Goal: Task Accomplishment & Management: Manage account settings

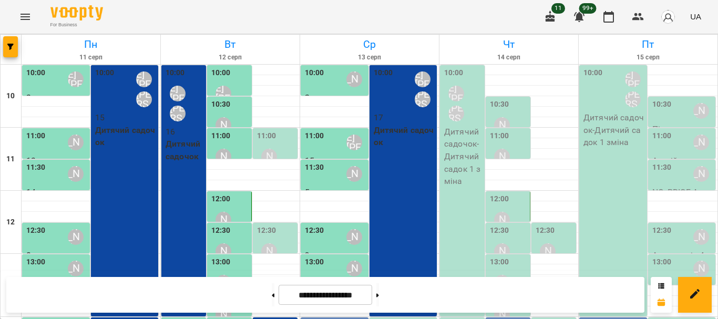
scroll to position [210, 0]
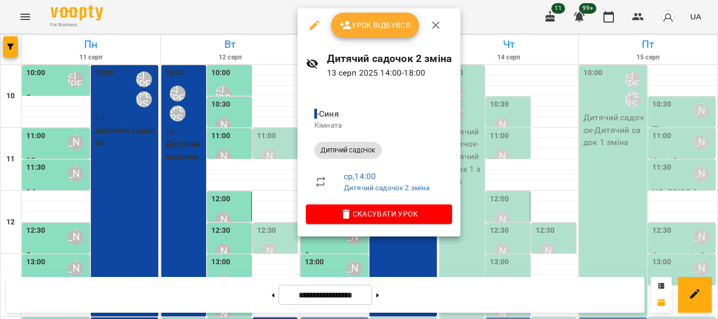
click at [365, 27] on span "Урок відбувся" at bounding box center [375, 25] width 71 height 13
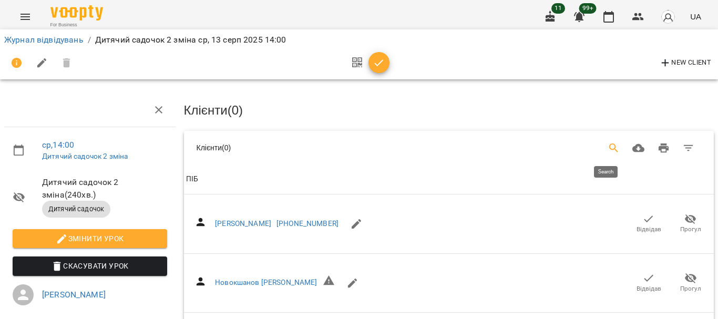
click at [608, 146] on icon "Search" at bounding box center [614, 148] width 13 height 13
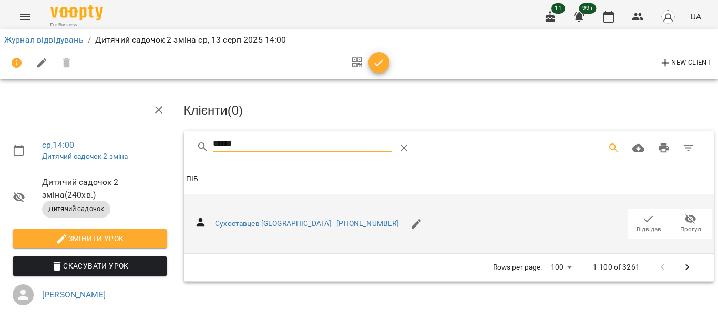
type input "******"
click at [642, 220] on icon "button" at bounding box center [648, 219] width 13 height 13
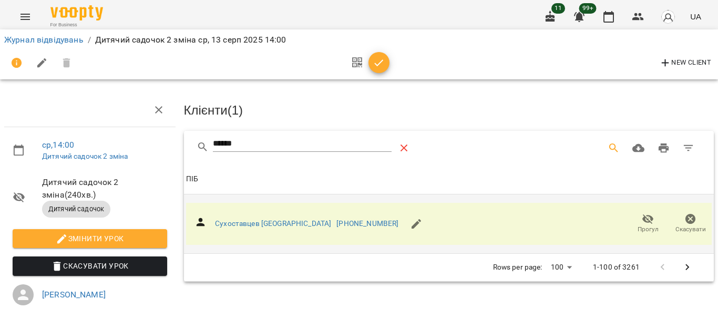
drag, startPoint x: 399, startPoint y: 146, endPoint x: 602, endPoint y: 143, distance: 202.9
click at [400, 146] on icon "Table Toolbar" at bounding box center [404, 148] width 13 height 13
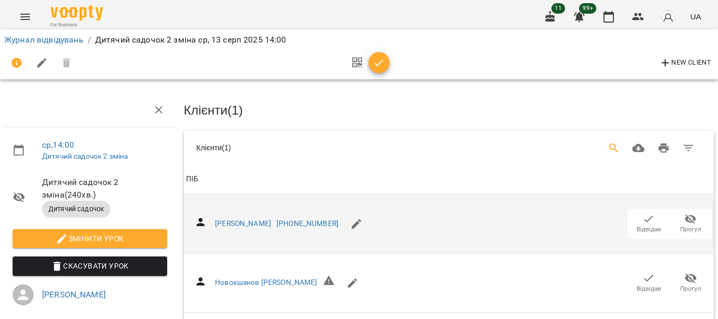
click at [608, 142] on icon "Search" at bounding box center [614, 148] width 13 height 13
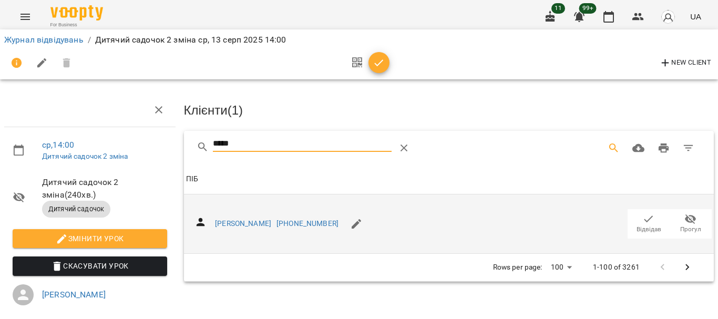
type input "*****"
click at [643, 215] on icon "button" at bounding box center [648, 219] width 13 height 13
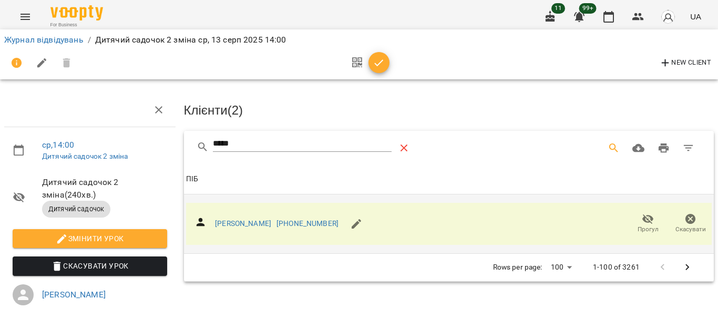
click at [405, 149] on icon "Table Toolbar" at bounding box center [404, 148] width 7 height 7
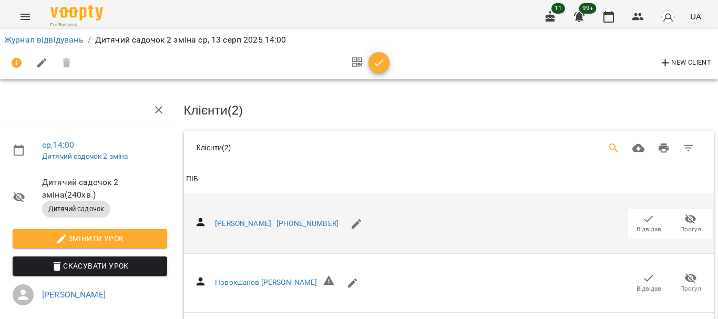
click at [608, 143] on icon "Search" at bounding box center [614, 148] width 13 height 13
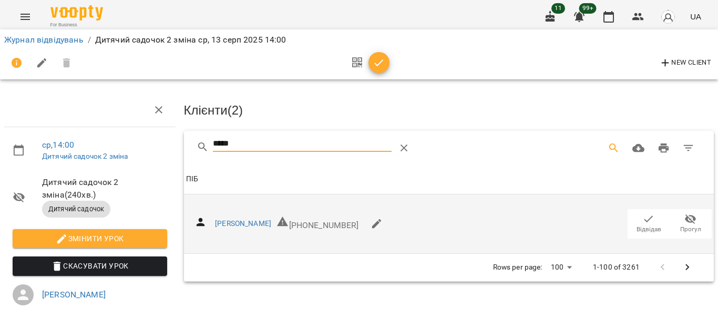
type input "*****"
click at [642, 216] on icon "button" at bounding box center [648, 219] width 13 height 13
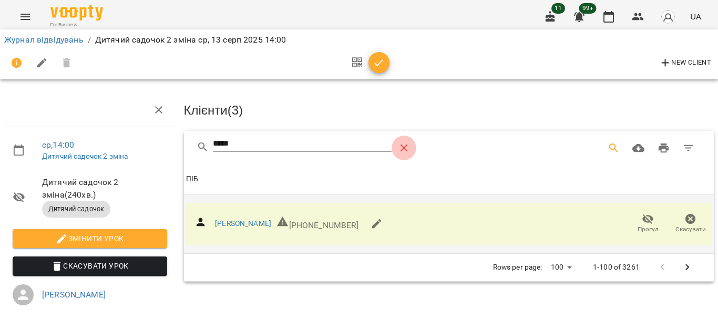
click at [404, 144] on icon "Table Toolbar" at bounding box center [404, 148] width 13 height 13
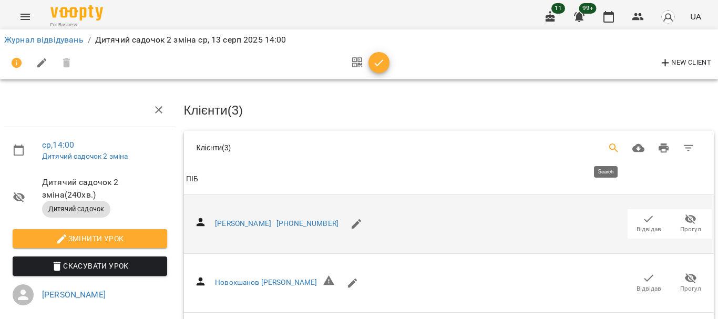
click at [610, 144] on icon "Search" at bounding box center [614, 148] width 13 height 13
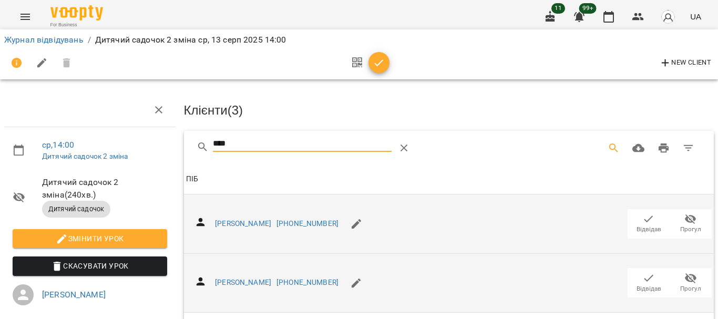
type input "****"
click at [642, 273] on icon "button" at bounding box center [648, 278] width 13 height 13
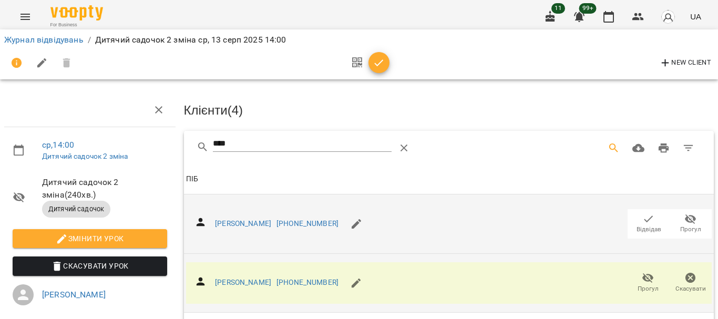
drag, startPoint x: 405, startPoint y: 143, endPoint x: 605, endPoint y: 145, distance: 200.8
click at [413, 142] on button "Table Toolbar" at bounding box center [404, 148] width 25 height 25
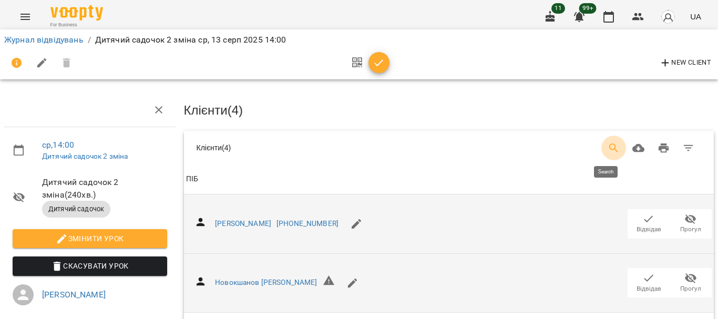
click at [609, 145] on icon "Search" at bounding box center [613, 147] width 9 height 9
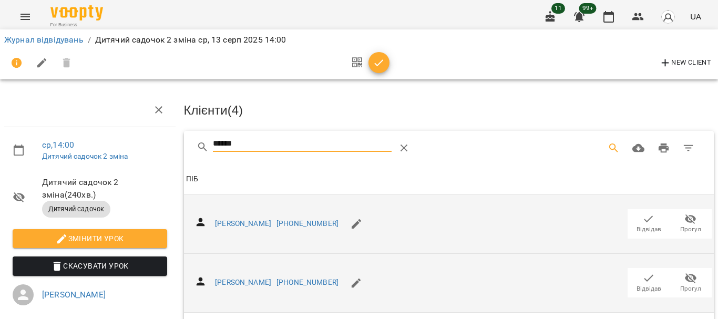
type input "******"
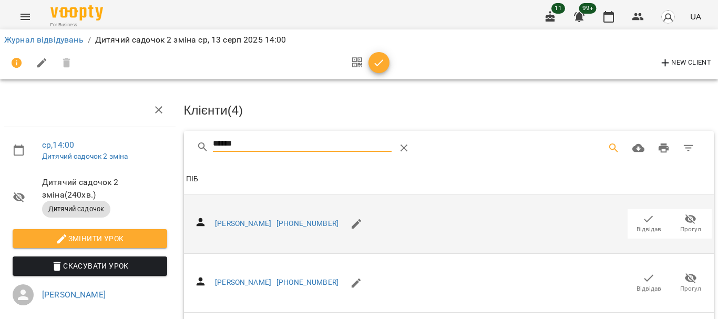
drag, startPoint x: 643, startPoint y: 279, endPoint x: 447, endPoint y: 159, distance: 230.2
click at [642, 274] on icon "button" at bounding box center [648, 278] width 13 height 13
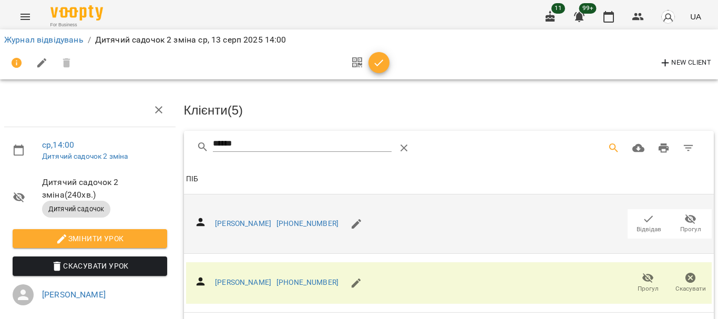
click at [406, 142] on icon "Table Toolbar" at bounding box center [404, 148] width 13 height 13
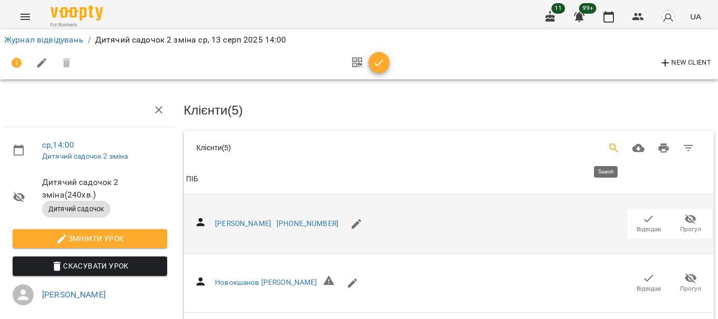
click at [608, 144] on icon "Search" at bounding box center [614, 148] width 13 height 13
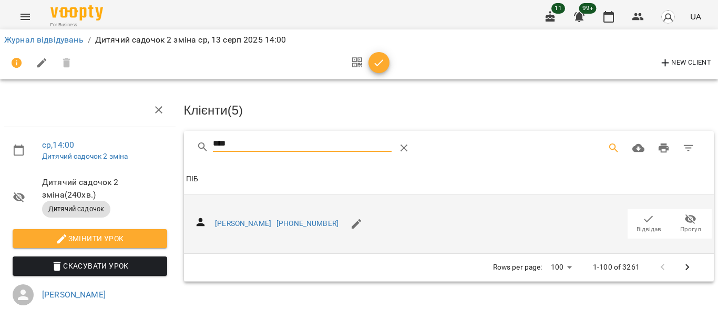
type input "****"
click at [642, 220] on icon "button" at bounding box center [648, 219] width 13 height 13
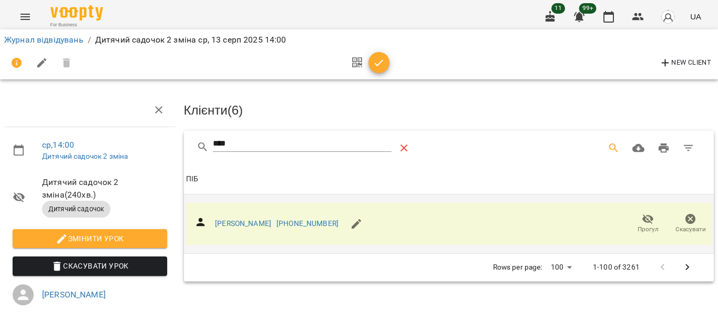
click at [402, 145] on icon "Table Toolbar" at bounding box center [404, 148] width 7 height 7
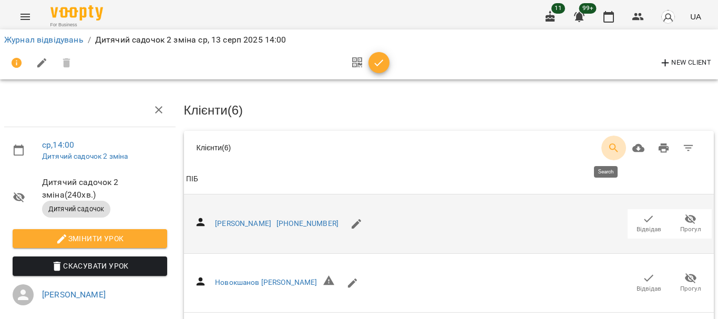
click at [609, 145] on icon "Search" at bounding box center [613, 147] width 9 height 9
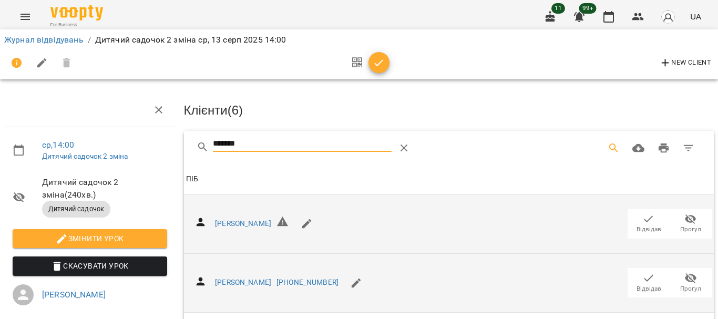
type input "*******"
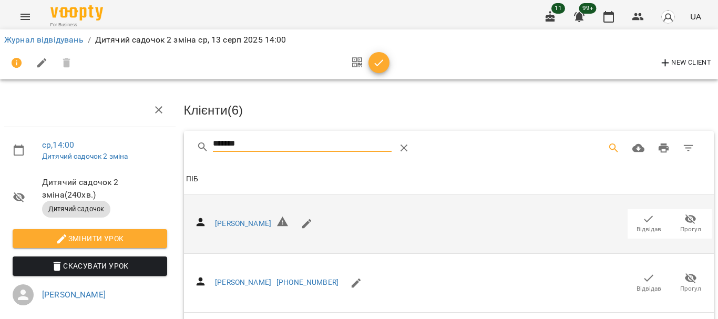
drag, startPoint x: 639, startPoint y: 272, endPoint x: 453, endPoint y: 146, distance: 225.1
click at [642, 273] on icon "button" at bounding box center [648, 278] width 13 height 13
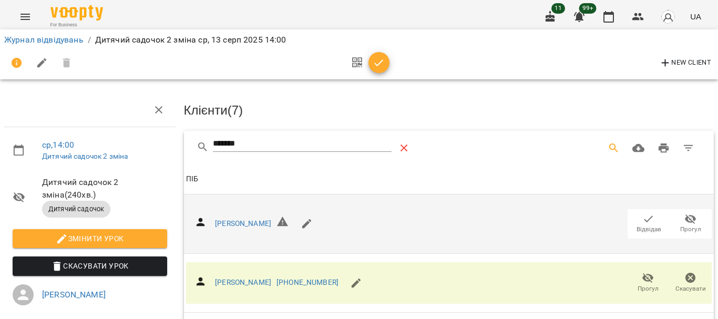
click at [405, 148] on icon "Table Toolbar" at bounding box center [404, 148] width 7 height 7
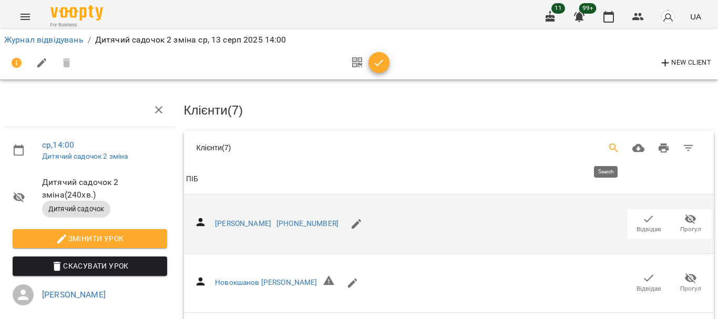
click at [608, 146] on icon "Search" at bounding box center [614, 148] width 13 height 13
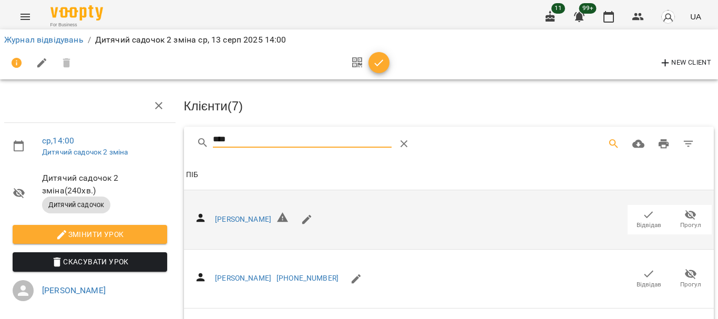
scroll to position [158, 0]
type input "****"
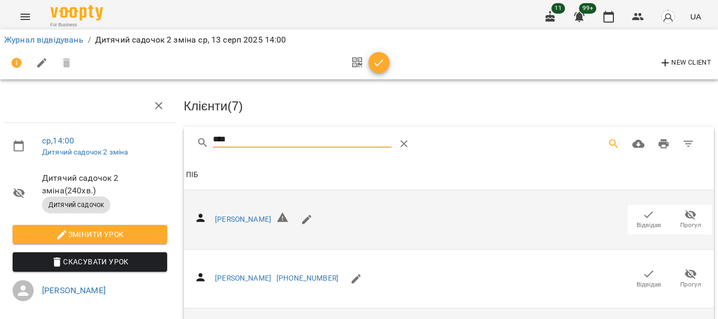
drag, startPoint x: 638, startPoint y: 238, endPoint x: 383, endPoint y: 184, distance: 260.6
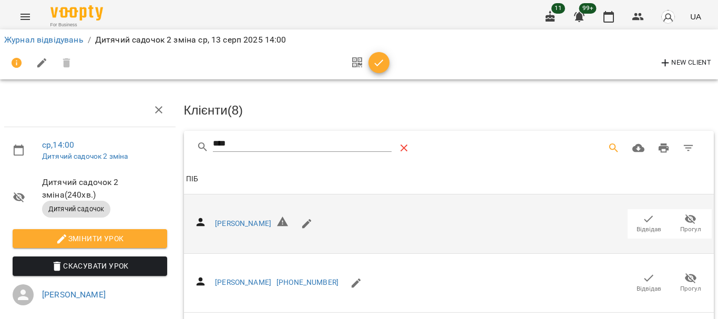
drag, startPoint x: 403, startPoint y: 144, endPoint x: 600, endPoint y: 142, distance: 197.1
click at [404, 144] on icon "Table Toolbar" at bounding box center [404, 148] width 13 height 13
click at [608, 144] on icon "Search" at bounding box center [614, 148] width 13 height 13
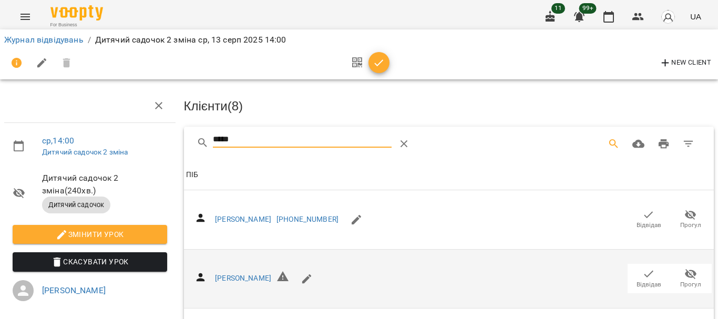
scroll to position [155, 0]
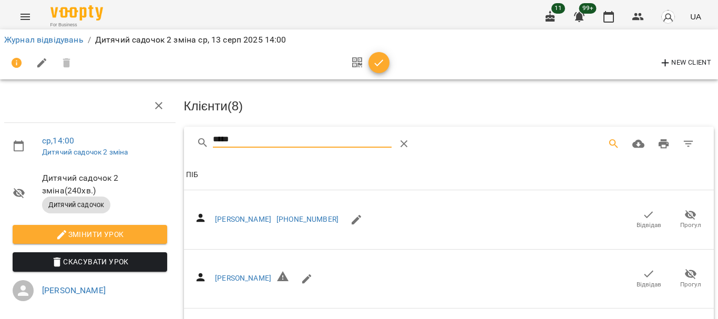
type input "*****"
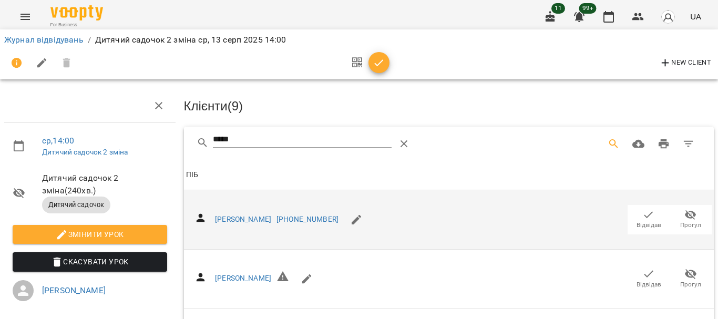
scroll to position [0, 0]
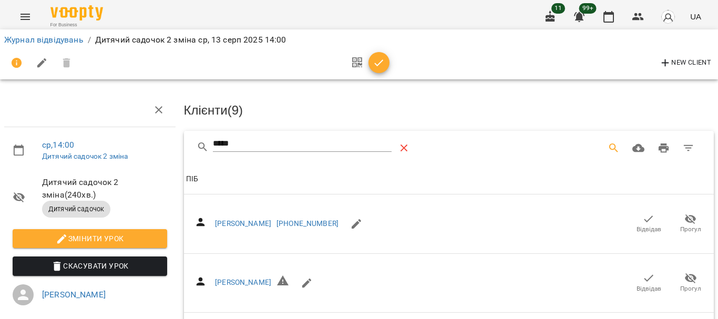
click at [402, 147] on icon "Table Toolbar" at bounding box center [404, 148] width 7 height 7
click at [601, 139] on button "Search" at bounding box center [613, 148] width 25 height 25
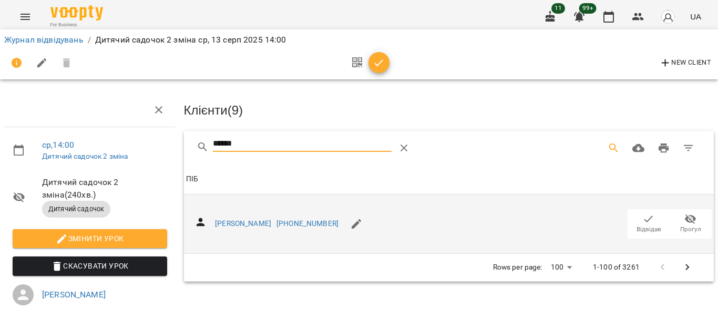
type input "******"
click at [643, 215] on icon "button" at bounding box center [648, 219] width 13 height 13
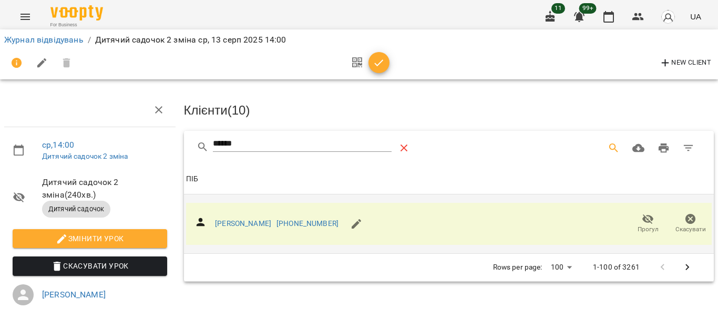
click at [406, 145] on icon "Table Toolbar" at bounding box center [404, 148] width 7 height 7
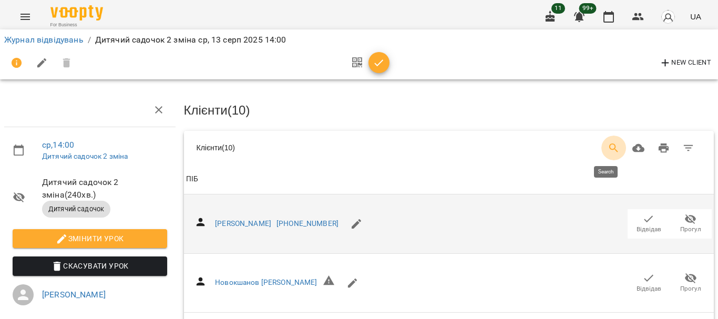
click at [608, 145] on icon "Search" at bounding box center [614, 148] width 13 height 13
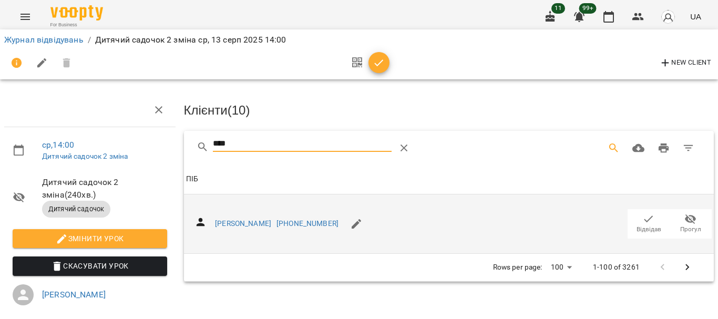
type input "****"
click at [642, 215] on icon "button" at bounding box center [648, 219] width 13 height 13
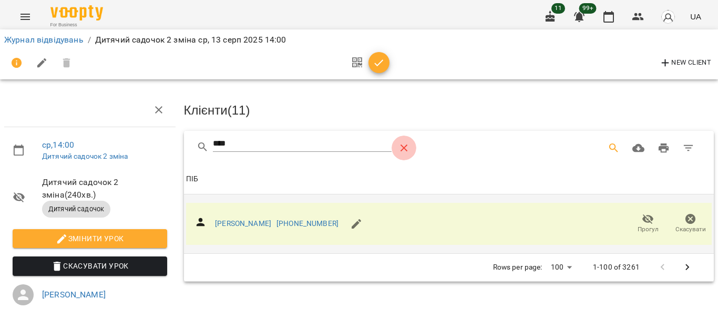
click at [400, 146] on icon "Table Toolbar" at bounding box center [404, 148] width 13 height 13
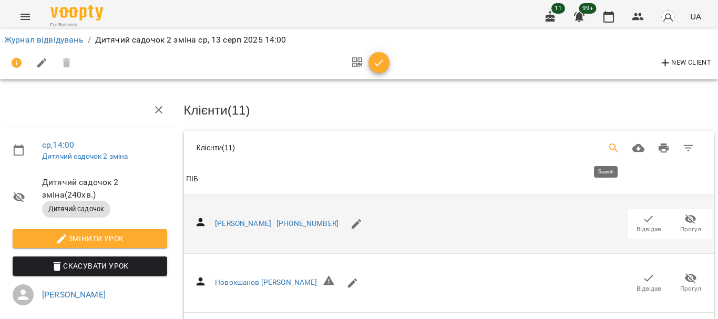
click at [609, 143] on icon "Search" at bounding box center [613, 147] width 9 height 9
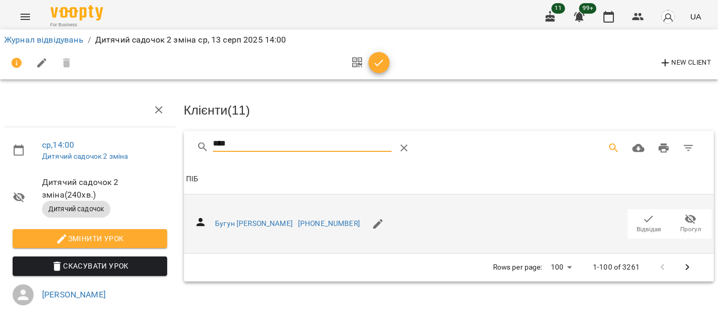
type input "****"
click at [644, 218] on icon "button" at bounding box center [648, 219] width 13 height 13
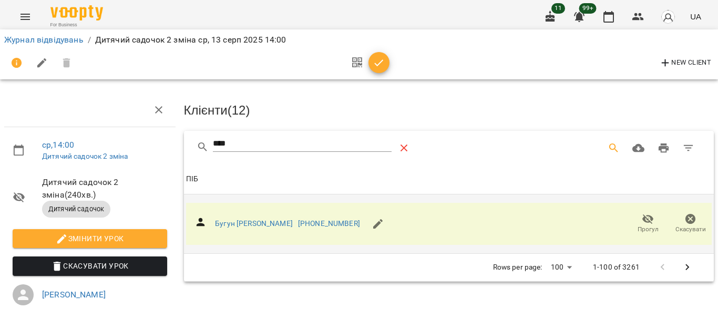
click at [399, 145] on icon "Table Toolbar" at bounding box center [404, 148] width 13 height 13
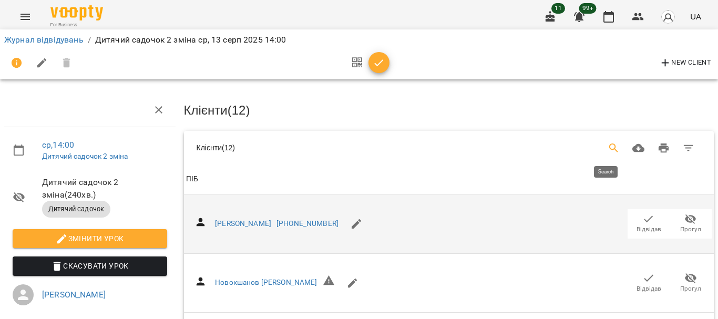
click at [608, 145] on icon "Search" at bounding box center [614, 148] width 13 height 13
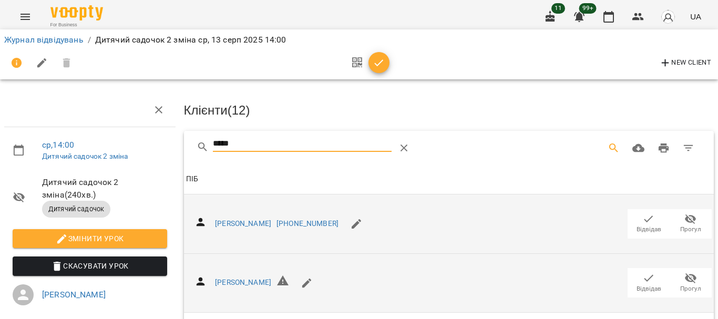
type input "*****"
click at [642, 273] on icon "button" at bounding box center [648, 278] width 13 height 13
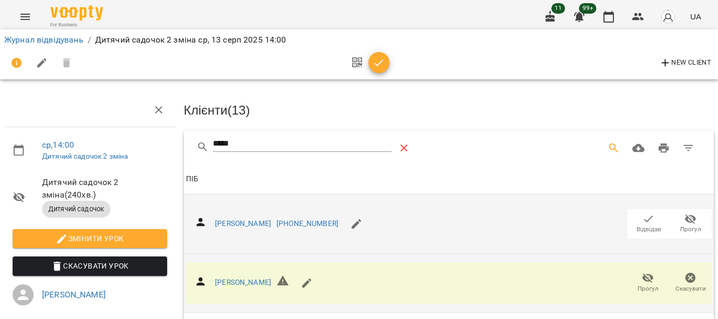
click at [399, 146] on icon "Table Toolbar" at bounding box center [404, 148] width 13 height 13
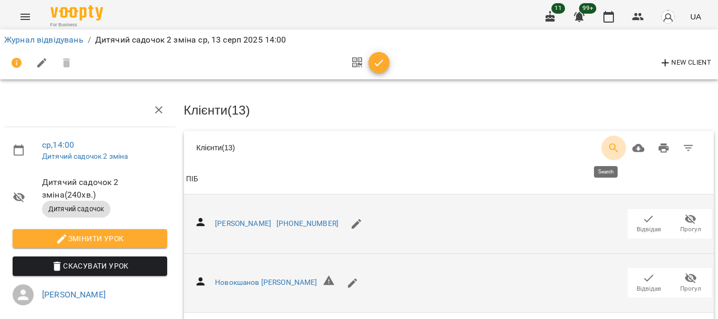
click at [608, 142] on icon "Search" at bounding box center [614, 148] width 13 height 13
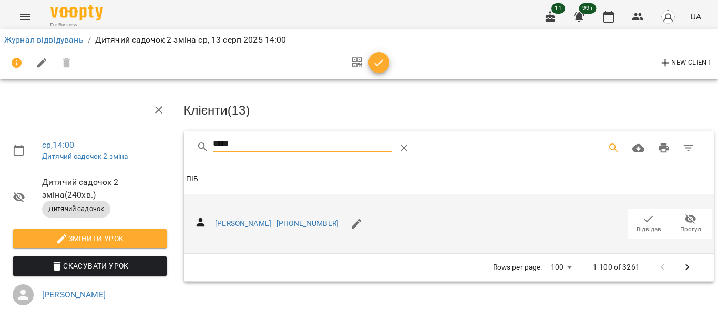
type input "*****"
click at [634, 218] on span "Відвідав" at bounding box center [648, 223] width 29 height 21
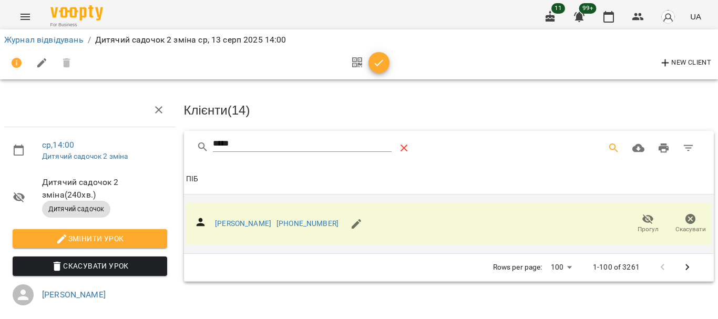
click at [398, 147] on icon "Table Toolbar" at bounding box center [404, 148] width 13 height 13
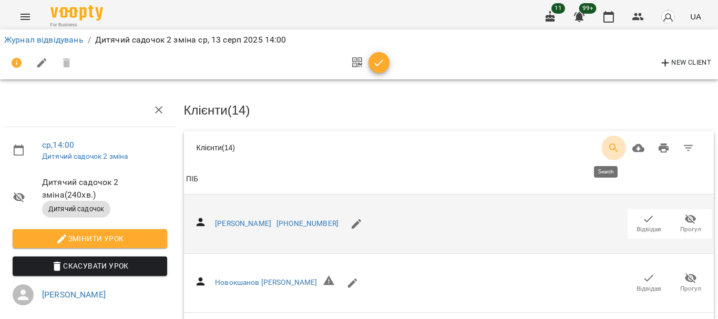
click at [608, 142] on icon "Search" at bounding box center [614, 148] width 13 height 13
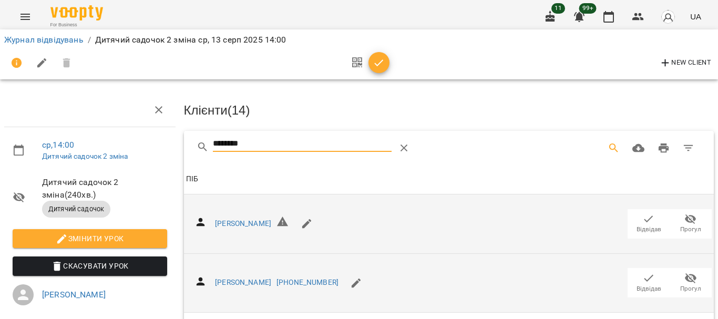
type input "********"
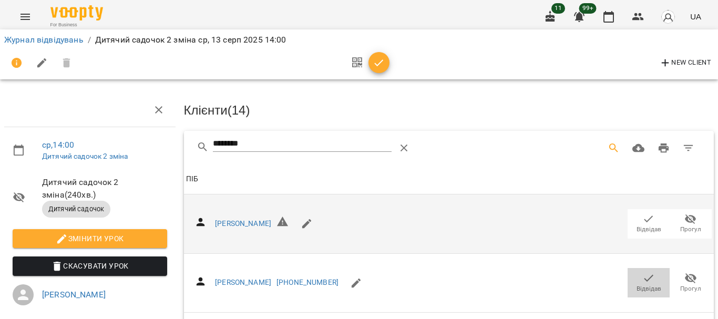
drag, startPoint x: 641, startPoint y: 275, endPoint x: 305, endPoint y: 168, distance: 352.2
click at [642, 274] on icon "button" at bounding box center [648, 278] width 13 height 13
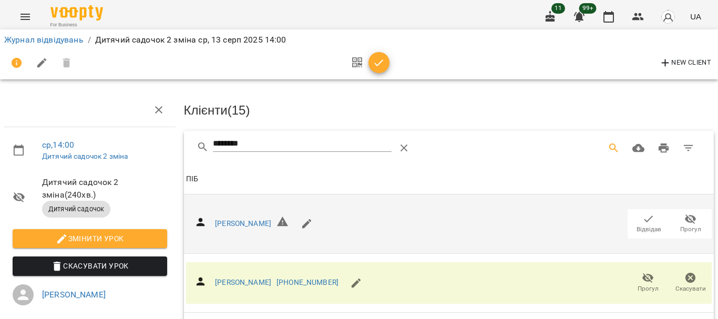
click at [376, 63] on icon "button" at bounding box center [379, 63] width 13 height 13
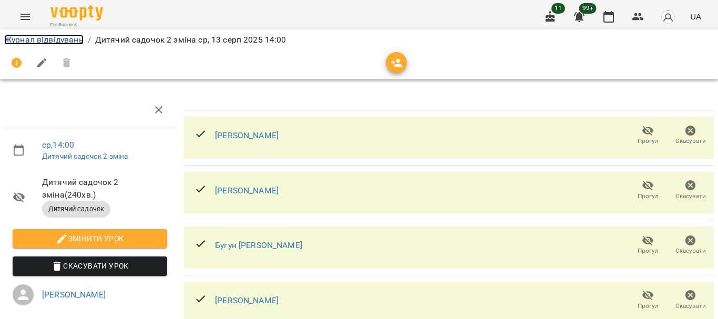
click at [39, 39] on link "Журнал відвідувань" at bounding box center [43, 40] width 79 height 10
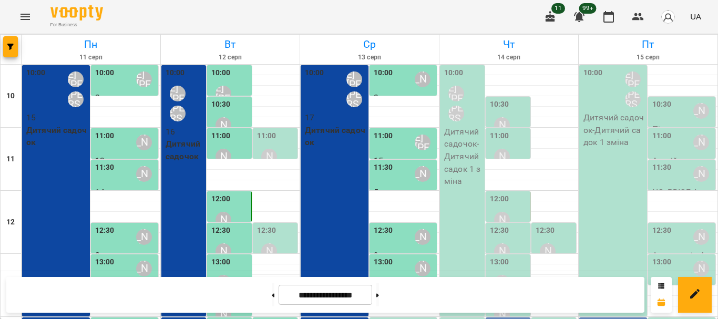
scroll to position [297, 0]
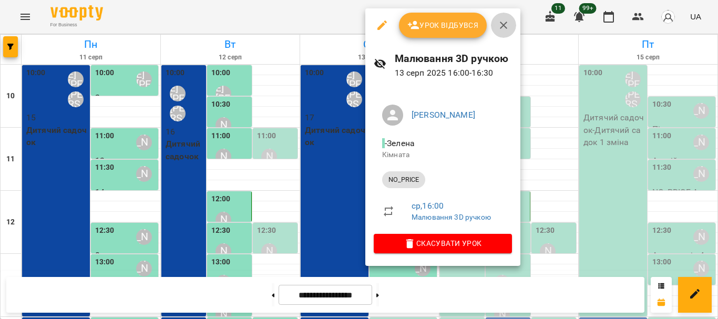
drag, startPoint x: 504, startPoint y: 23, endPoint x: 491, endPoint y: 30, distance: 14.9
click at [504, 23] on icon "button" at bounding box center [503, 25] width 13 height 13
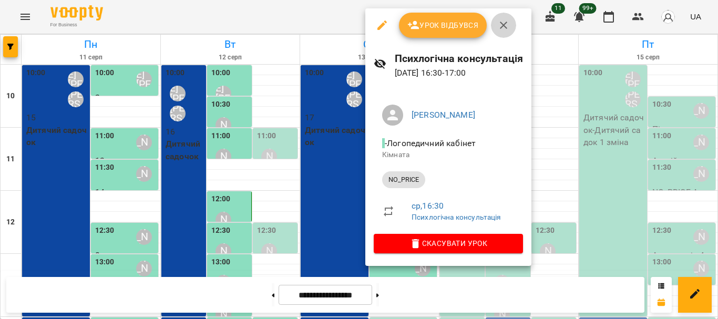
click at [505, 23] on icon "button" at bounding box center [503, 25] width 7 height 7
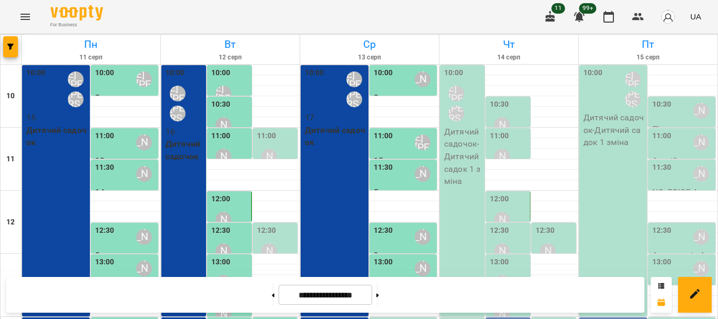
scroll to position [140, 0]
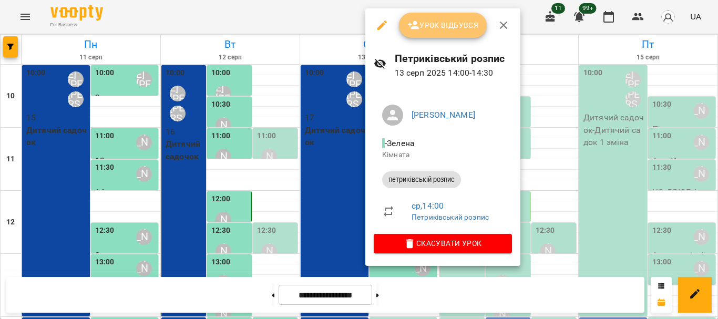
click at [432, 24] on span "Урок відбувся" at bounding box center [442, 25] width 71 height 13
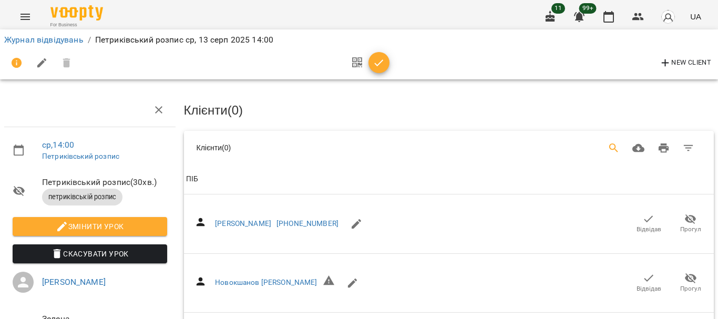
click at [612, 147] on button "Search" at bounding box center [613, 148] width 25 height 25
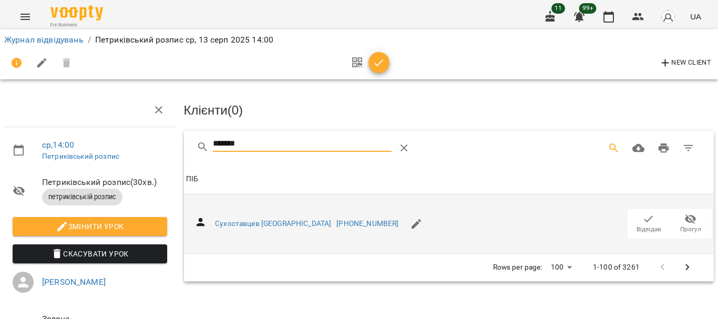
type input "*******"
drag, startPoint x: 643, startPoint y: 217, endPoint x: 391, endPoint y: 153, distance: 260.3
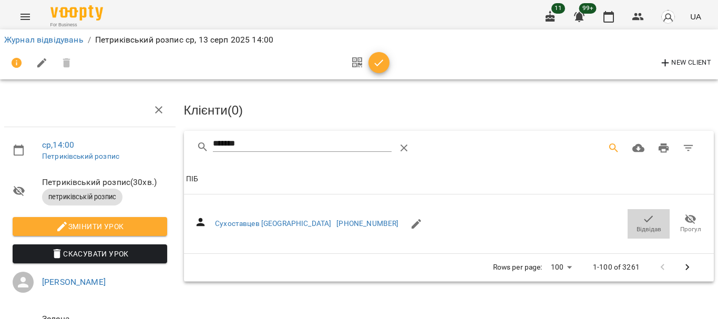
click at [644, 216] on icon "button" at bounding box center [648, 218] width 9 height 7
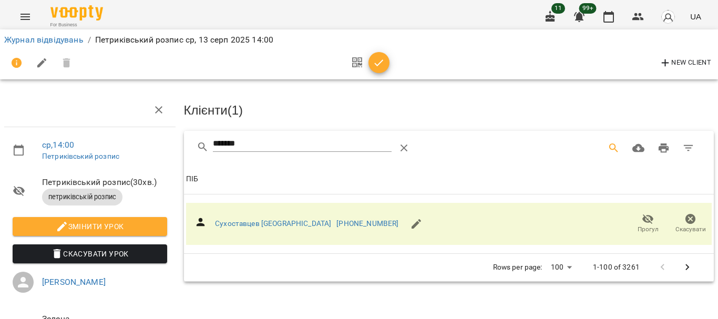
drag, startPoint x: 403, startPoint y: 143, endPoint x: 603, endPoint y: 143, distance: 200.8
click at [406, 142] on icon "Table Toolbar" at bounding box center [404, 148] width 13 height 13
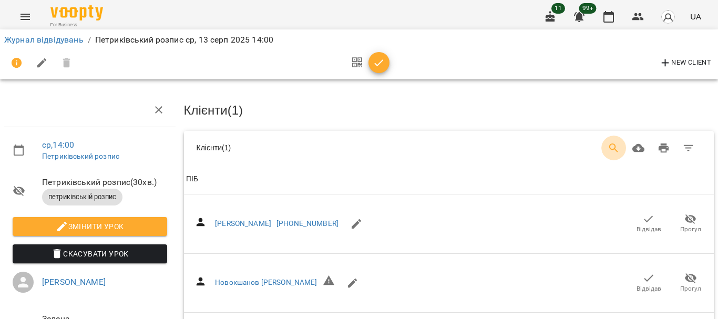
click at [609, 143] on icon "Search" at bounding box center [613, 147] width 9 height 9
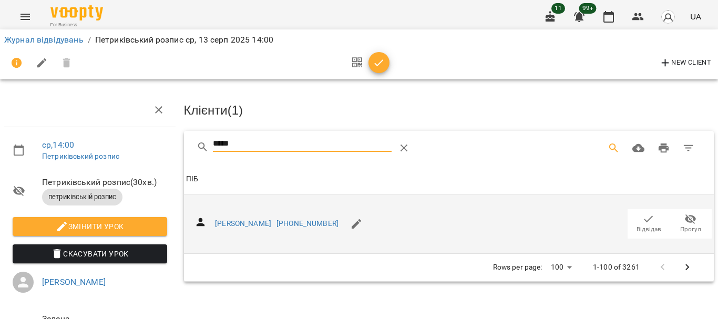
type input "*****"
drag, startPoint x: 642, startPoint y: 218, endPoint x: 357, endPoint y: 217, distance: 284.9
click at [642, 217] on icon "button" at bounding box center [648, 219] width 13 height 13
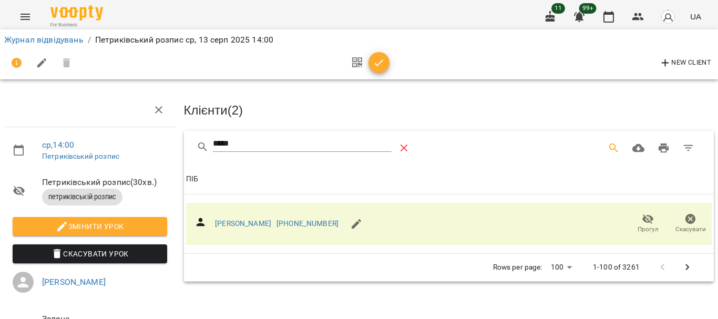
click at [401, 149] on icon "Table Toolbar" at bounding box center [404, 148] width 7 height 7
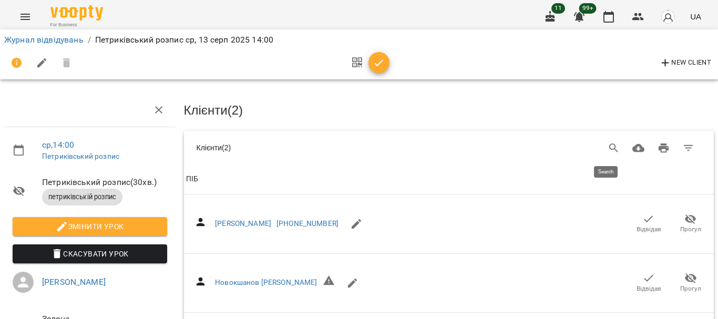
drag, startPoint x: 604, startPoint y: 144, endPoint x: 537, endPoint y: 172, distance: 72.8
click at [608, 144] on icon "Search" at bounding box center [614, 148] width 13 height 13
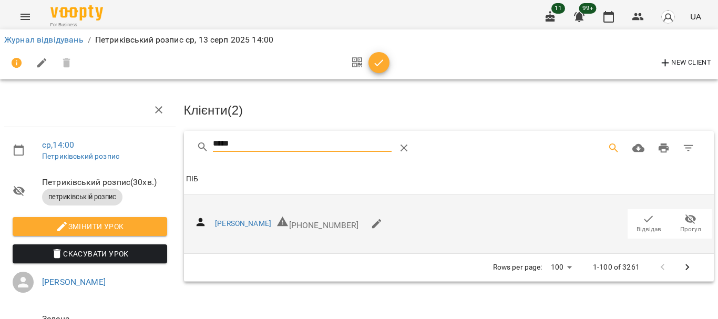
type input "*****"
drag, startPoint x: 638, startPoint y: 219, endPoint x: 498, endPoint y: 181, distance: 144.3
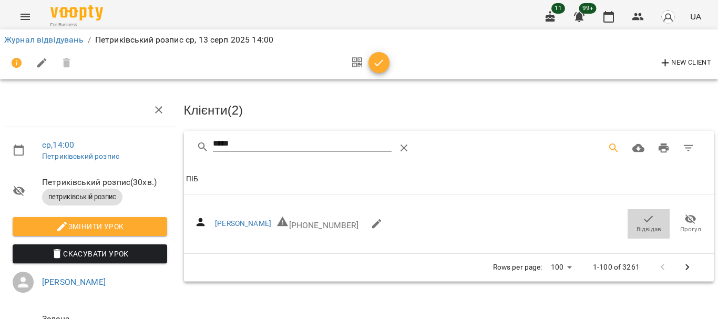
click at [644, 219] on icon "button" at bounding box center [648, 218] width 9 height 7
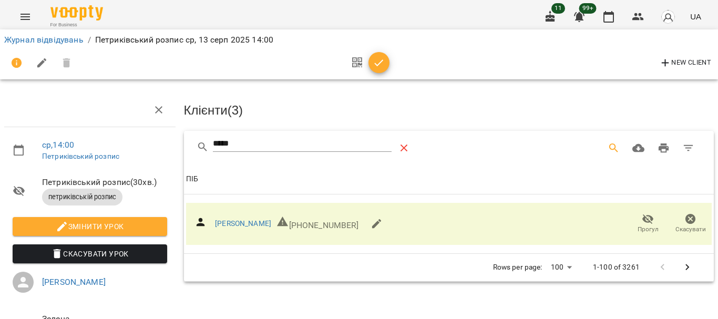
click at [405, 147] on icon "Table Toolbar" at bounding box center [404, 148] width 13 height 13
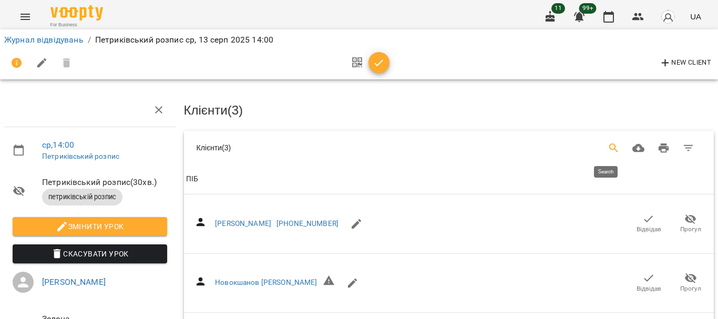
click at [609, 144] on icon "Search" at bounding box center [613, 147] width 9 height 9
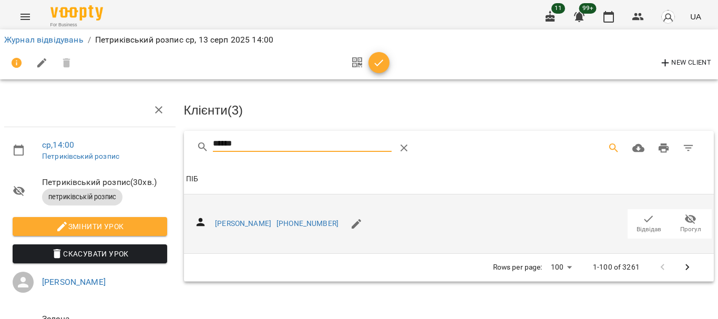
type input "******"
click at [645, 218] on icon "button" at bounding box center [648, 219] width 13 height 13
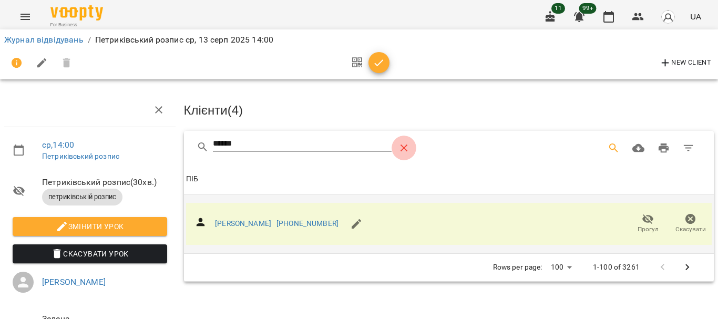
click at [406, 139] on button "Table Toolbar" at bounding box center [404, 148] width 25 height 25
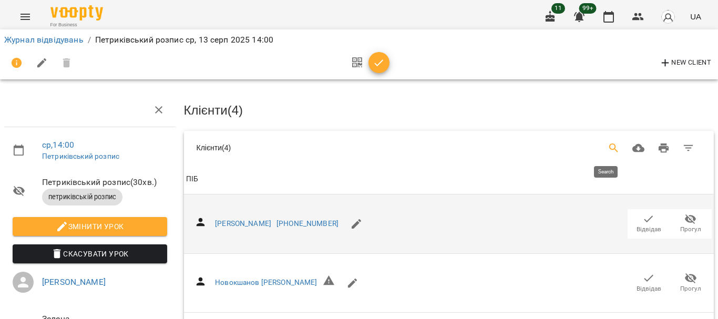
click at [608, 148] on icon "Search" at bounding box center [614, 148] width 13 height 13
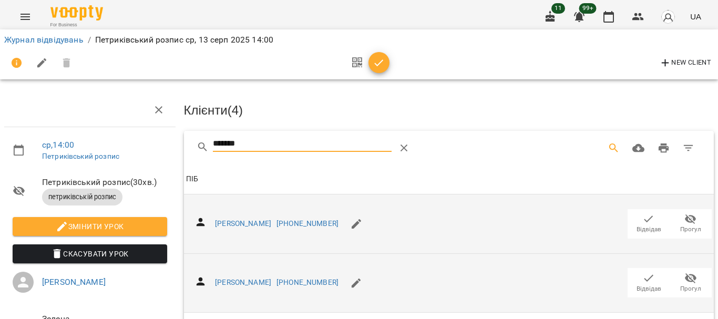
type input "*******"
click at [642, 275] on icon "button" at bounding box center [648, 278] width 13 height 13
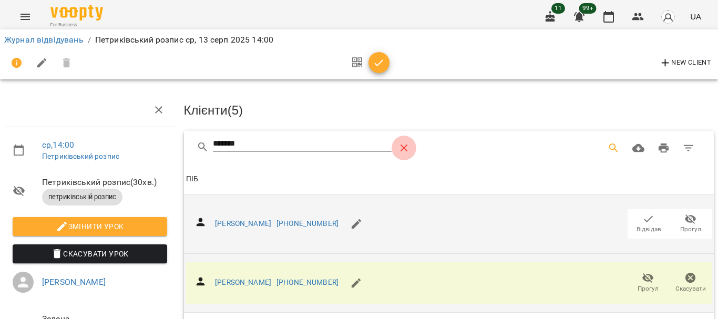
click at [404, 142] on icon "Table Toolbar" at bounding box center [404, 148] width 13 height 13
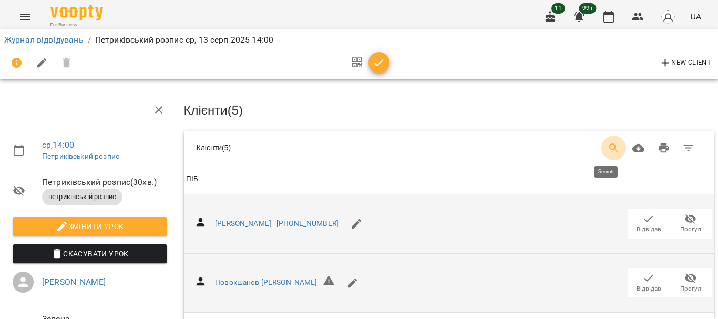
click at [609, 143] on icon "Search" at bounding box center [614, 148] width 13 height 13
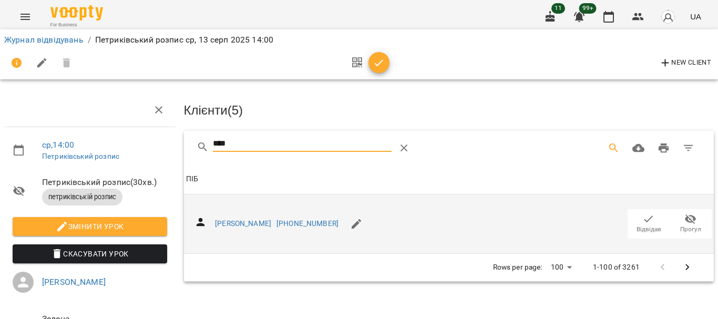
type input "****"
click at [642, 218] on icon "button" at bounding box center [648, 219] width 13 height 13
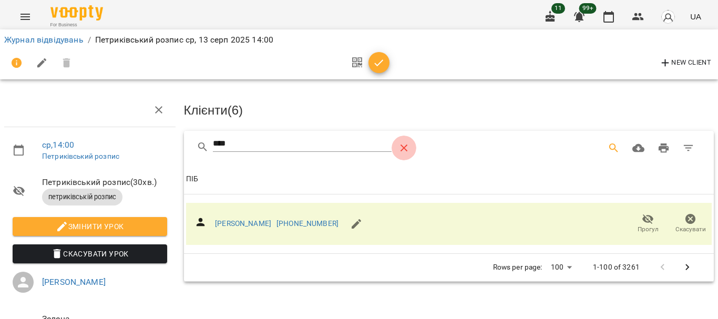
drag, startPoint x: 403, startPoint y: 145, endPoint x: 602, endPoint y: 147, distance: 199.7
click at [403, 145] on icon "Table Toolbar" at bounding box center [404, 148] width 13 height 13
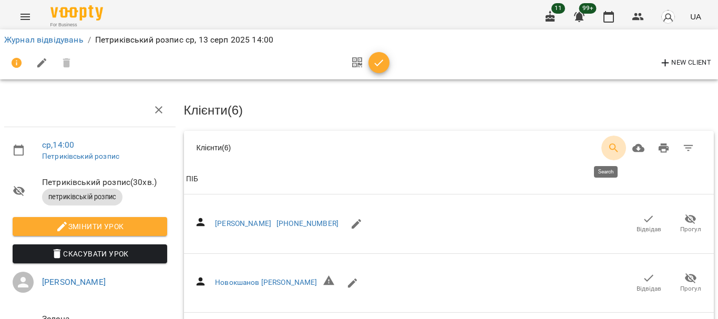
click at [608, 147] on icon "Search" at bounding box center [614, 148] width 13 height 13
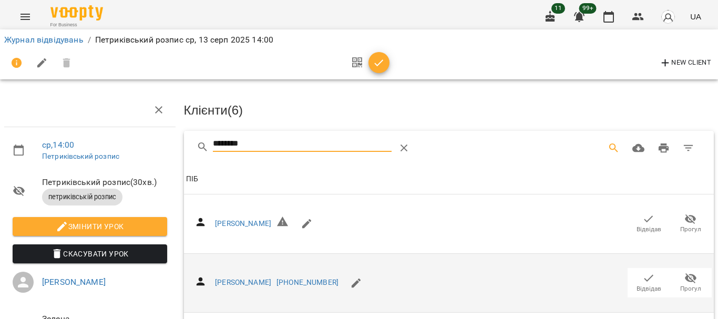
type input "********"
click at [643, 278] on icon "button" at bounding box center [648, 278] width 13 height 13
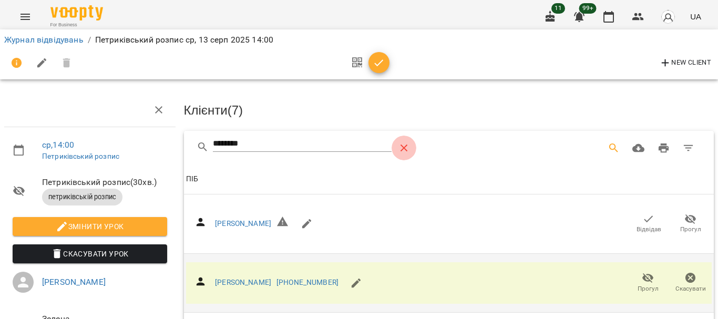
click at [404, 145] on icon "Table Toolbar" at bounding box center [404, 148] width 7 height 7
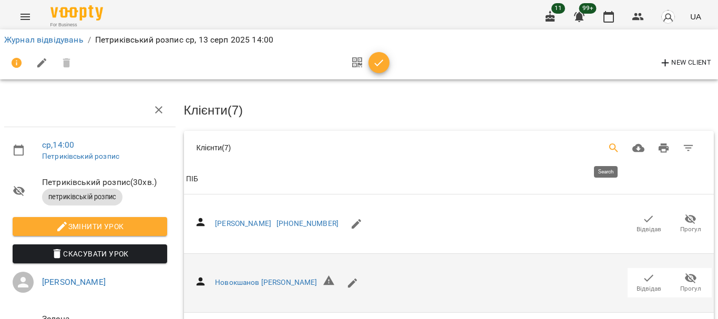
click at [608, 139] on button "Search" at bounding box center [613, 148] width 25 height 25
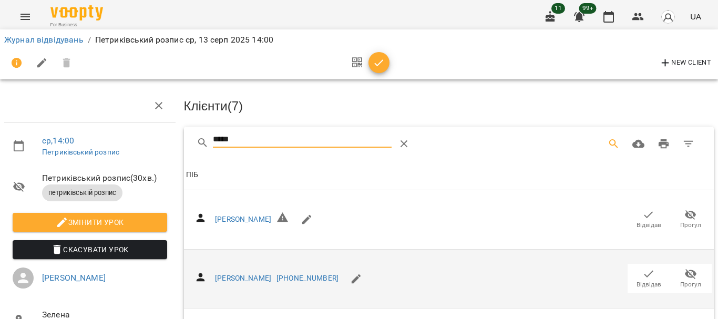
scroll to position [158, 0]
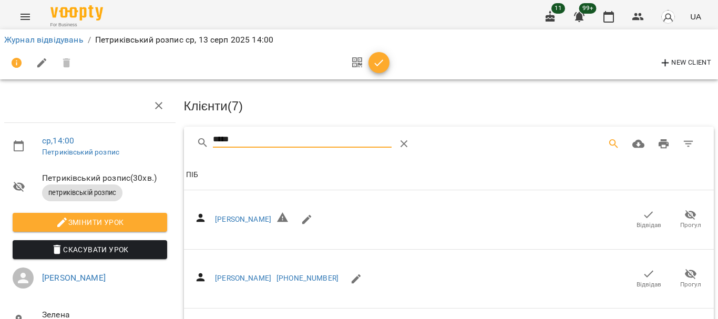
type input "*****"
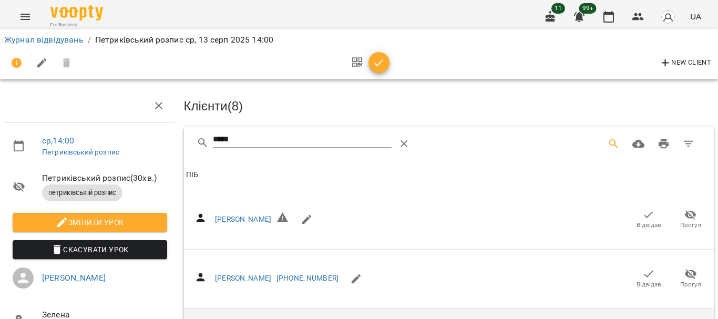
scroll to position [0, 0]
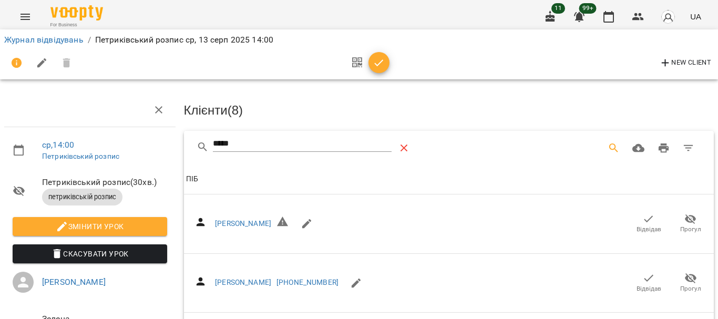
click at [406, 145] on icon "Table Toolbar" at bounding box center [404, 148] width 13 height 13
click at [608, 146] on icon "Search" at bounding box center [614, 148] width 13 height 13
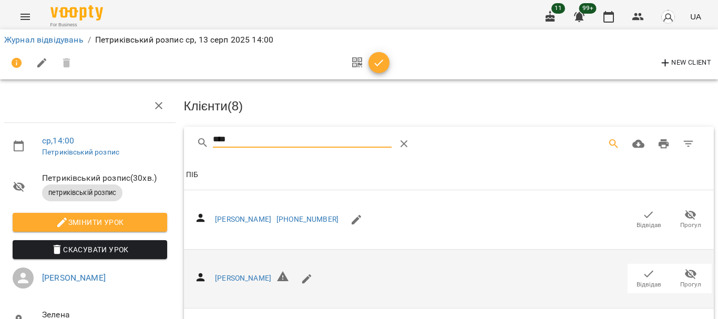
scroll to position [155, 0]
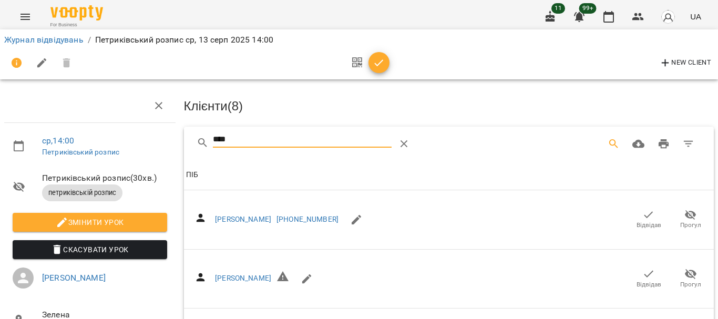
type input "****"
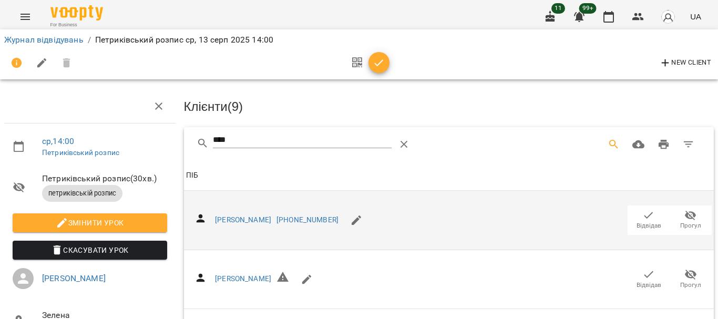
scroll to position [0, 0]
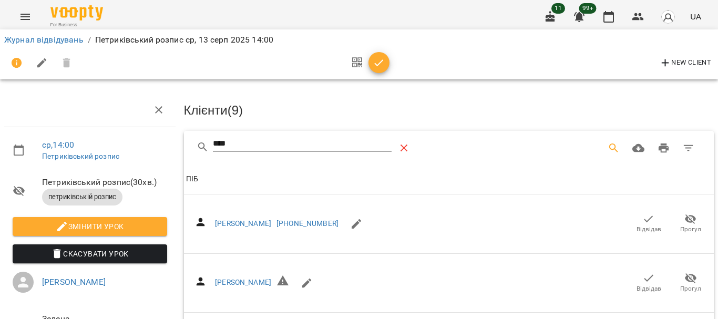
click at [399, 145] on icon "Table Toolbar" at bounding box center [404, 148] width 13 height 13
click at [608, 143] on icon "Search" at bounding box center [614, 148] width 13 height 13
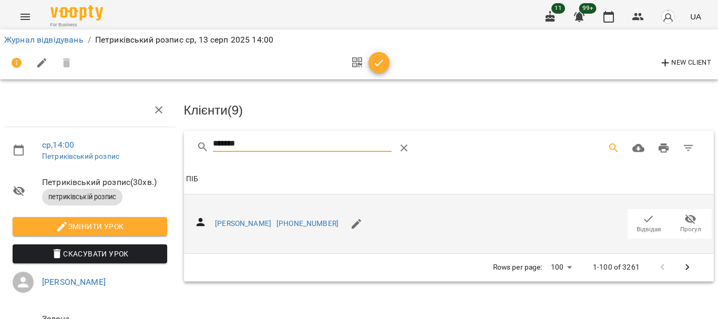
type input "*******"
click at [642, 221] on icon "button" at bounding box center [648, 219] width 13 height 13
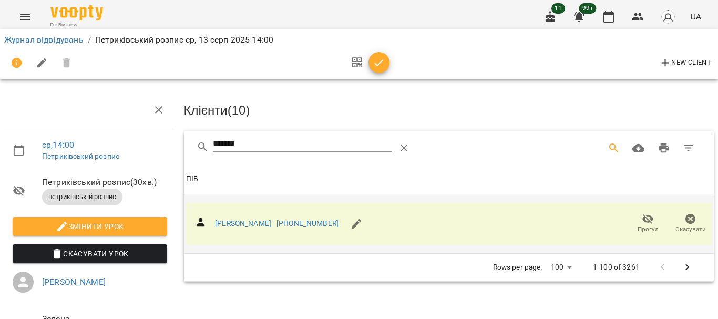
drag, startPoint x: 408, startPoint y: 144, endPoint x: 520, endPoint y: 107, distance: 118.3
click at [409, 144] on icon "Table Toolbar" at bounding box center [404, 148] width 13 height 13
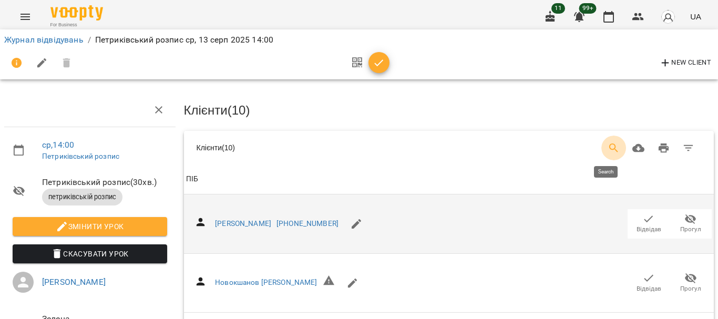
click at [608, 145] on icon "Search" at bounding box center [614, 148] width 13 height 13
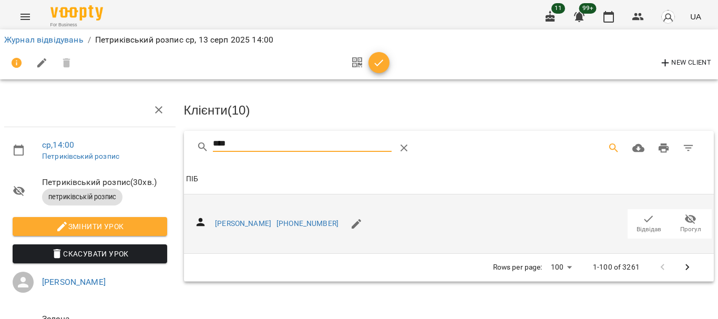
type input "****"
click at [648, 216] on span "Відвідав" at bounding box center [648, 223] width 29 height 21
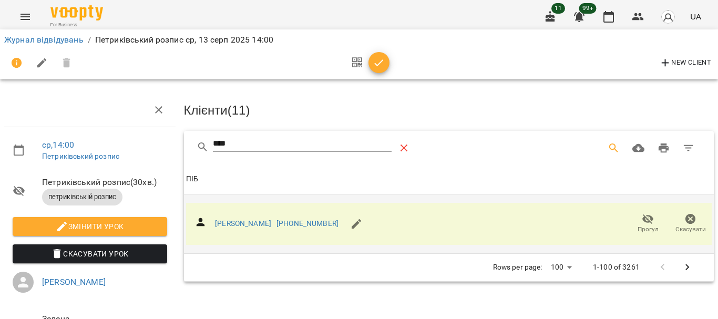
click at [404, 147] on icon "Table Toolbar" at bounding box center [404, 148] width 7 height 7
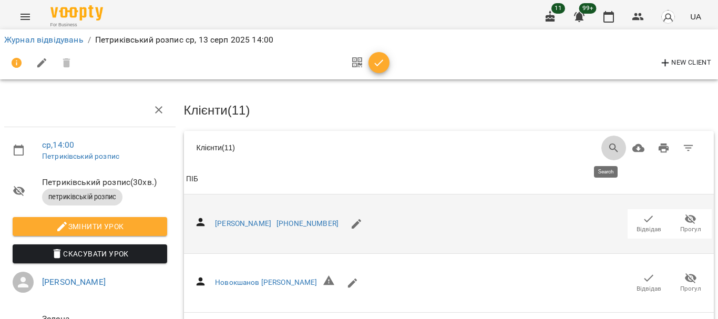
drag, startPoint x: 598, startPoint y: 143, endPoint x: 572, endPoint y: 142, distance: 25.8
click at [601, 143] on button "Search" at bounding box center [613, 148] width 25 height 25
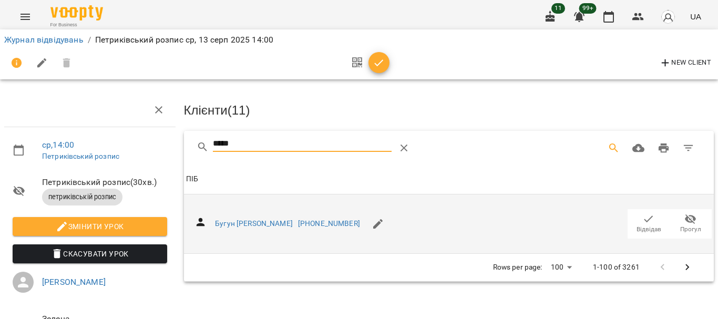
type input "*****"
drag, startPoint x: 642, startPoint y: 213, endPoint x: 90, endPoint y: 166, distance: 553.9
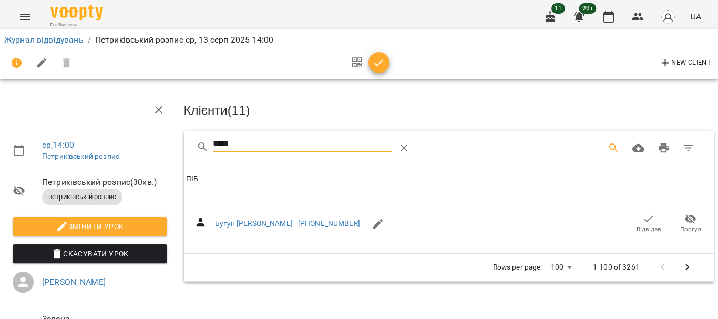
click at [642, 213] on icon "button" at bounding box center [648, 219] width 13 height 13
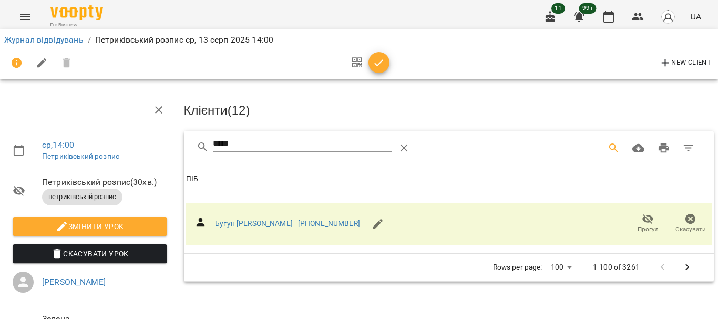
drag, startPoint x: 402, startPoint y: 143, endPoint x: 597, endPoint y: 142, distance: 195.0
click at [403, 143] on icon "Table Toolbar" at bounding box center [404, 148] width 13 height 13
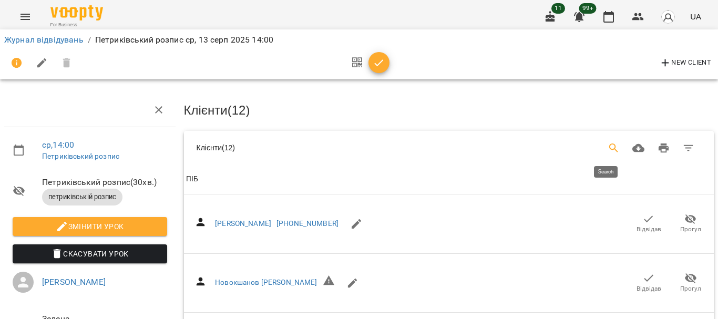
click at [609, 143] on icon "Search" at bounding box center [613, 147] width 9 height 9
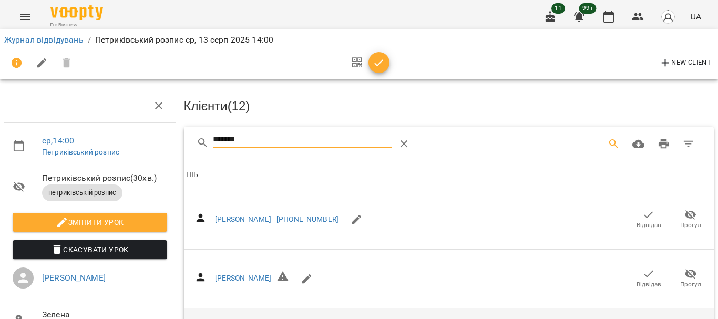
scroll to position [158, 0]
type input "*******"
drag, startPoint x: 638, startPoint y: 172, endPoint x: 337, endPoint y: 153, distance: 301.7
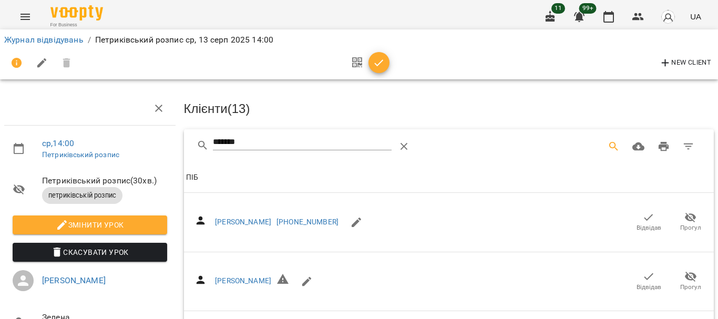
scroll to position [0, 0]
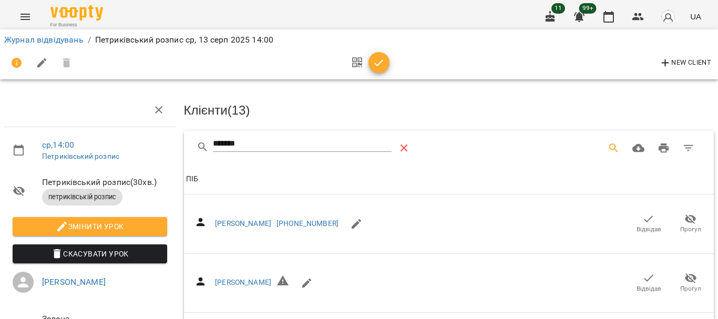
click at [402, 148] on icon "Table Toolbar" at bounding box center [404, 148] width 7 height 7
click at [608, 146] on icon "Search" at bounding box center [614, 148] width 13 height 13
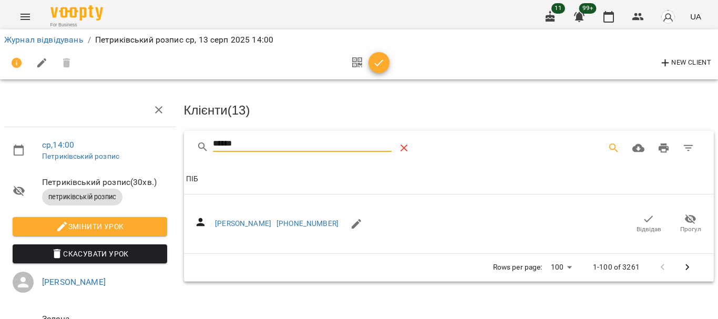
type input "******"
click at [404, 143] on icon "Table Toolbar" at bounding box center [404, 148] width 13 height 13
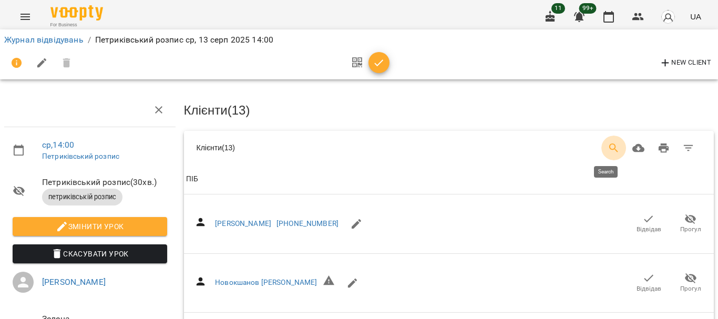
click at [601, 139] on button "Search" at bounding box center [613, 148] width 25 height 25
click at [385, 59] on span "button" at bounding box center [378, 63] width 21 height 13
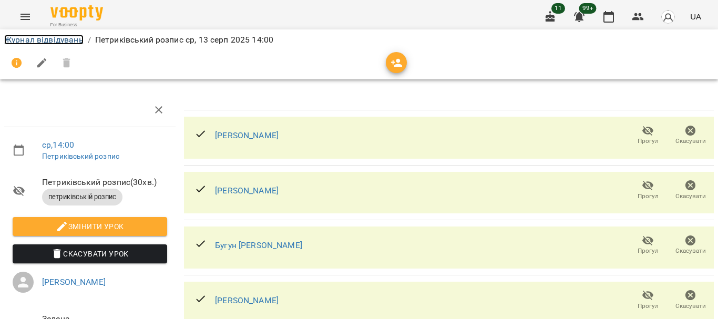
click at [65, 39] on link "Журнал відвідувань" at bounding box center [43, 40] width 79 height 10
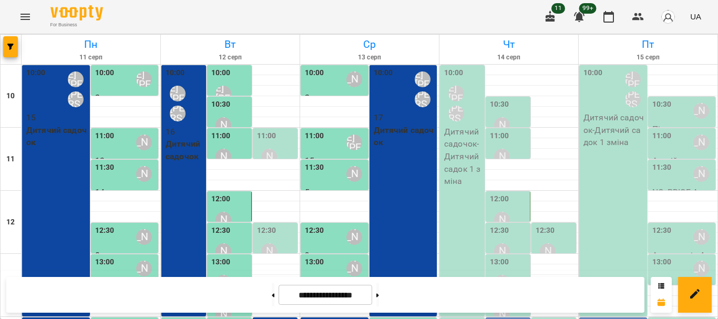
scroll to position [105, 0]
click at [378, 319] on label "14:00" at bounding box center [383, 326] width 19 height 12
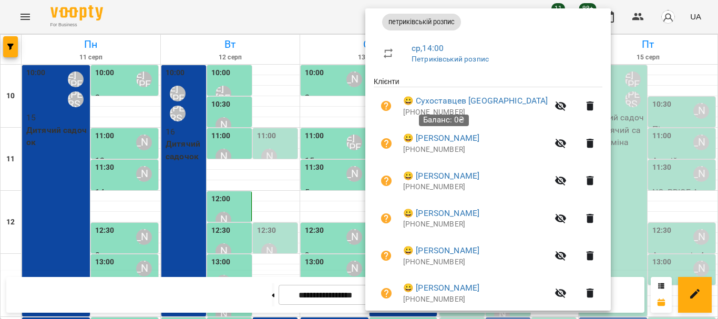
scroll to position [0, 0]
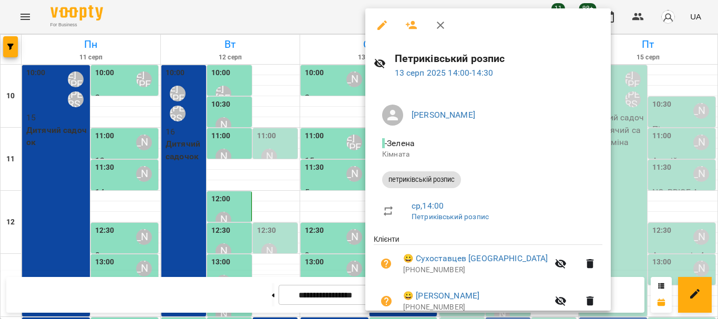
click at [440, 25] on icon "button" at bounding box center [440, 25] width 7 height 7
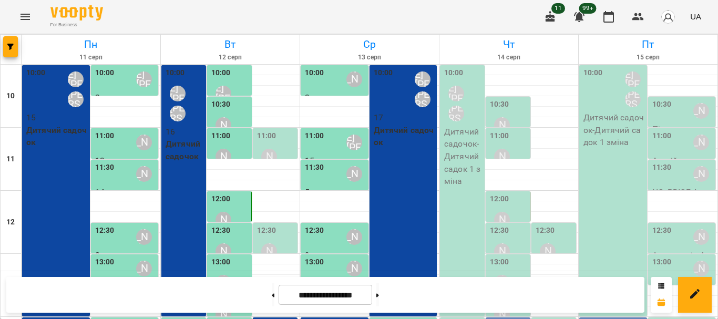
scroll to position [263, 0]
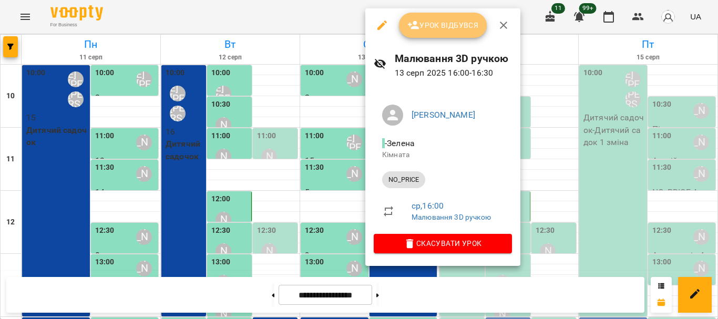
click at [427, 27] on span "Урок відбувся" at bounding box center [442, 25] width 71 height 13
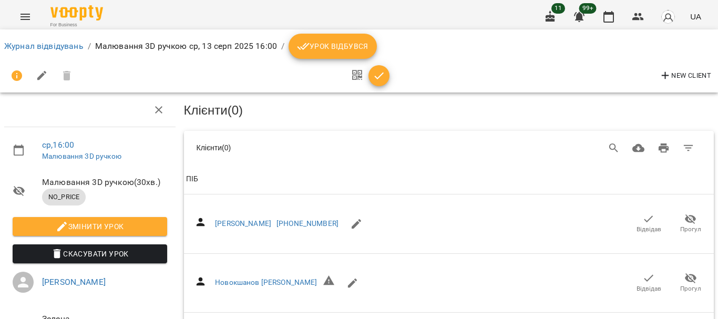
click at [330, 43] on span "Урок відбувся" at bounding box center [332, 46] width 71 height 13
